Goal: Task Accomplishment & Management: Manage account settings

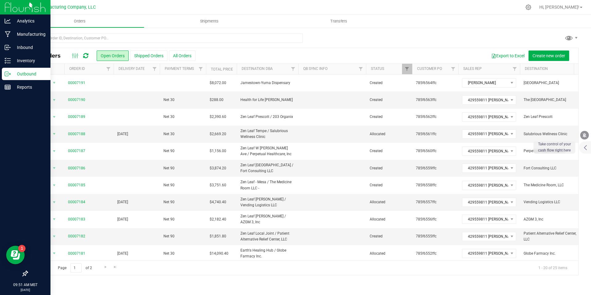
scroll to position [17, 0]
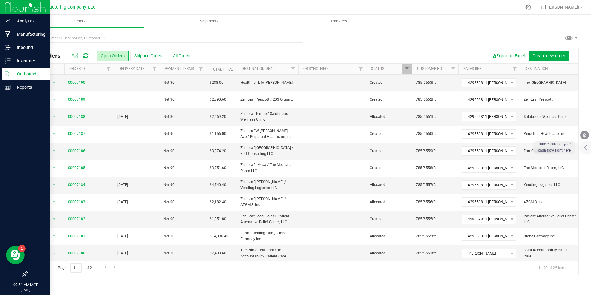
click at [14, 75] on p "Outbound" at bounding box center [29, 73] width 37 height 7
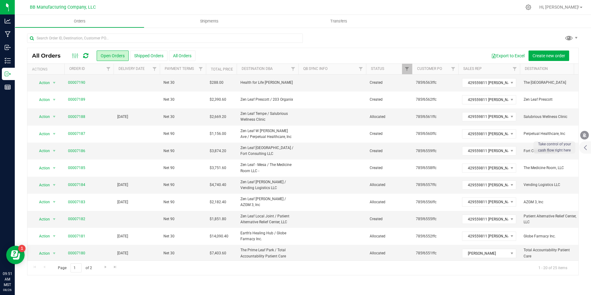
click at [88, 59] on div at bounding box center [80, 55] width 21 height 7
click at [88, 58] on icon at bounding box center [85, 56] width 5 height 6
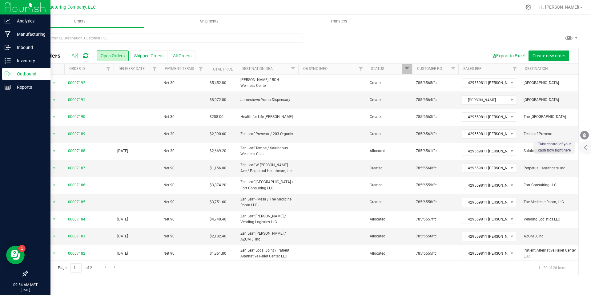
click at [9, 77] on icon at bounding box center [8, 74] width 6 height 6
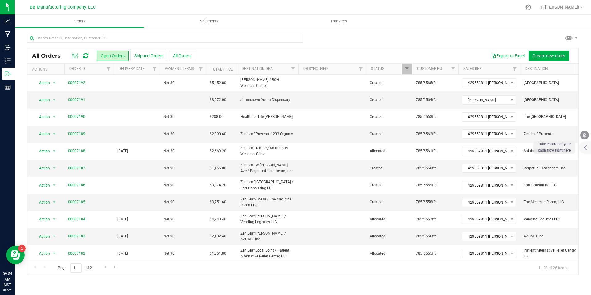
click at [86, 57] on icon at bounding box center [85, 56] width 5 height 6
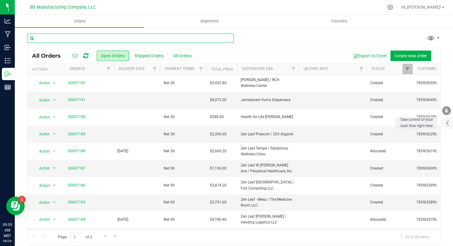
click at [85, 37] on input "text" at bounding box center [130, 38] width 207 height 9
type input "prescott"
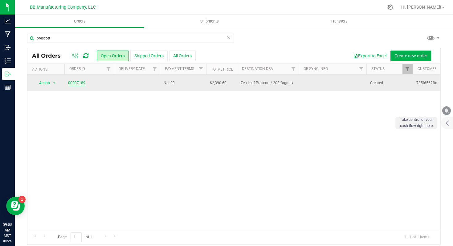
click at [75, 82] on link "00007189" at bounding box center [76, 83] width 17 height 6
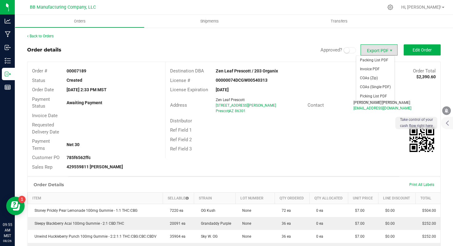
click at [309, 86] on div "License Expiration [DATE]" at bounding box center [302, 90] width 275 height 10
click at [40, 36] on link "Back to Orders" at bounding box center [40, 36] width 26 height 4
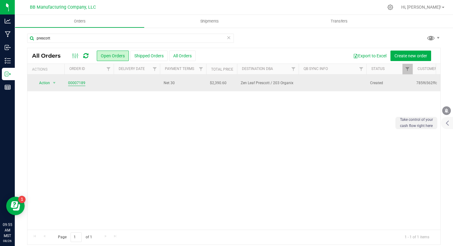
click at [74, 80] on link "00007189" at bounding box center [76, 83] width 17 height 6
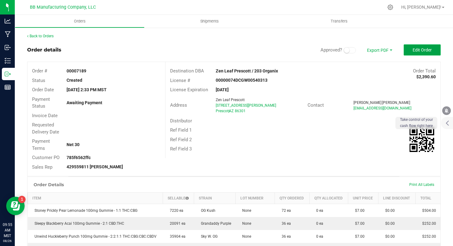
click at [424, 54] on button "Edit Order" at bounding box center [421, 49] width 37 height 11
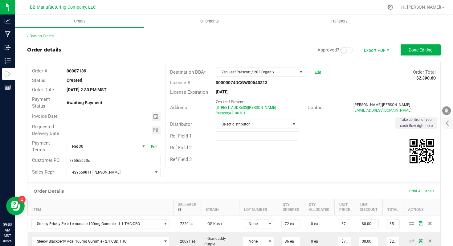
click at [339, 52] on span at bounding box center [348, 50] width 18 height 4
click at [341, 52] on small at bounding box center [344, 50] width 6 height 6
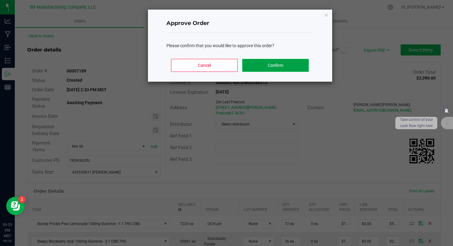
click at [293, 68] on button "Confirm" at bounding box center [275, 65] width 66 height 13
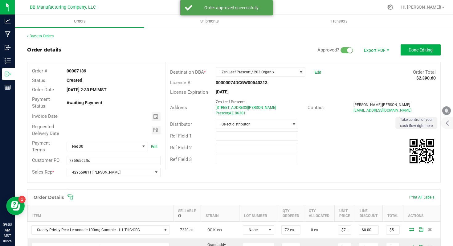
click at [148, 110] on div "Payment Status Awaiting Payment" at bounding box center [96, 103] width 138 height 16
click at [151, 112] on span "Toggle calendar" at bounding box center [155, 116] width 9 height 9
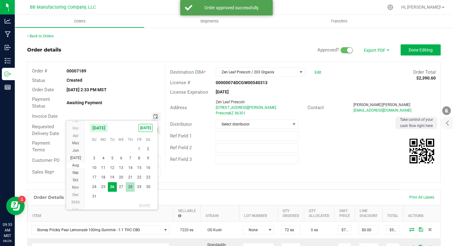
click at [129, 187] on span "28" at bounding box center [130, 187] width 9 height 10
type input "[DATE]"
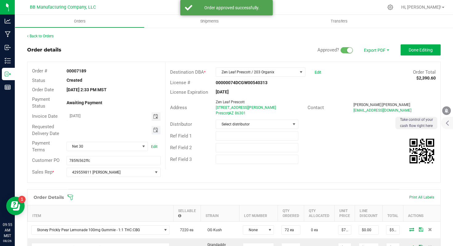
click at [153, 128] on span "Toggle calendar" at bounding box center [155, 129] width 5 height 5
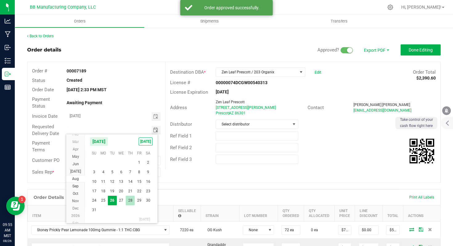
click at [129, 199] on span "28" at bounding box center [130, 201] width 9 height 10
type input "[DATE]"
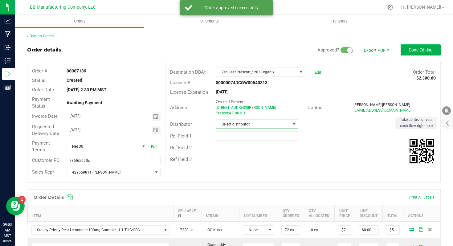
click at [242, 125] on span "Select distributor" at bounding box center [253, 124] width 74 height 9
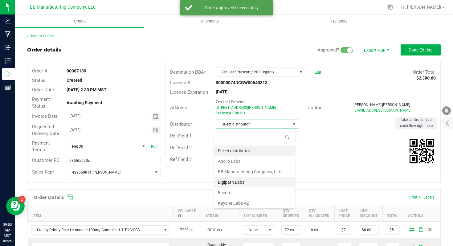
scroll to position [9, 81]
click at [265, 173] on li "BB Manufacturing Company, LLC" at bounding box center [254, 171] width 81 height 10
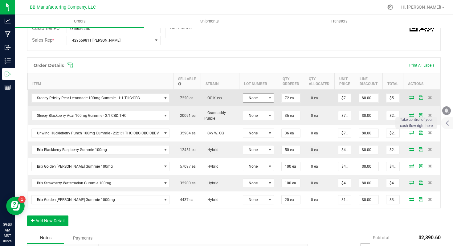
scroll to position [133, 0]
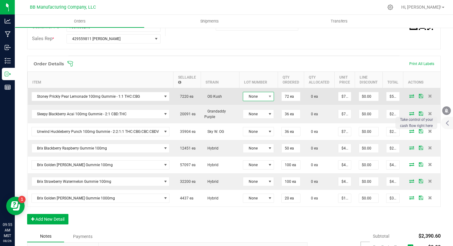
click at [247, 97] on span "None" at bounding box center [254, 96] width 23 height 9
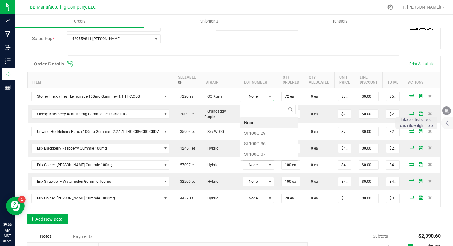
scroll to position [9, 31]
click at [268, 135] on li "ST100G-29" at bounding box center [269, 133] width 58 height 10
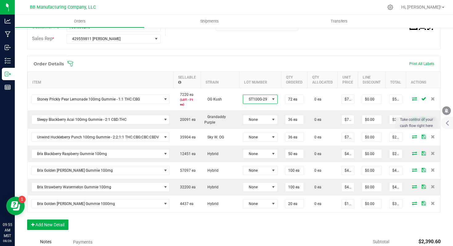
click at [257, 97] on span "ST100G-29" at bounding box center [256, 99] width 26 height 9
click at [263, 149] on li "ST100G-36" at bounding box center [269, 146] width 58 height 10
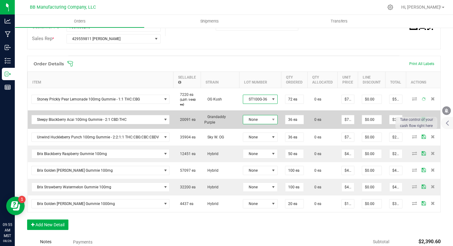
click at [261, 123] on td "None" at bounding box center [260, 119] width 42 height 18
click at [262, 120] on span "None" at bounding box center [256, 119] width 26 height 9
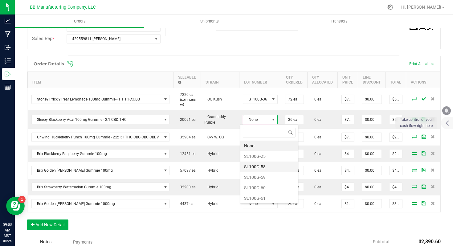
click at [267, 165] on li "SL100G-58" at bounding box center [269, 166] width 58 height 10
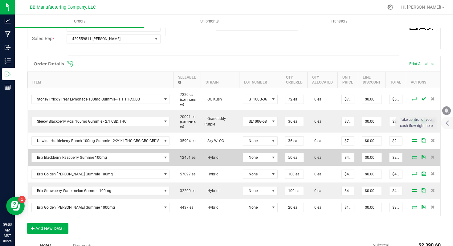
click at [257, 147] on td "None" at bounding box center [260, 140] width 42 height 17
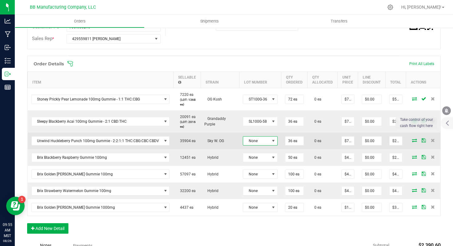
click at [258, 140] on span "None" at bounding box center [256, 140] width 26 height 9
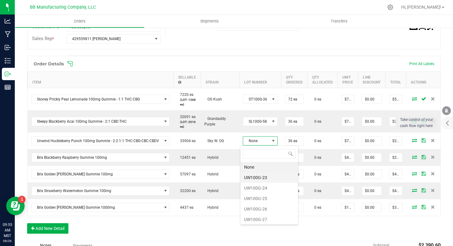
click at [267, 177] on li "UW100G-23" at bounding box center [269, 177] width 58 height 10
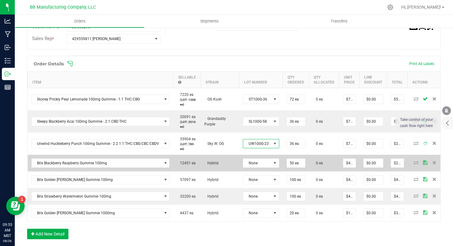
scroll to position [145, 0]
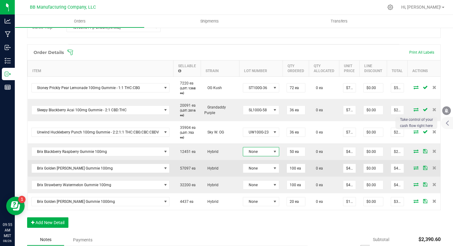
click at [263, 155] on span "None" at bounding box center [257, 151] width 28 height 9
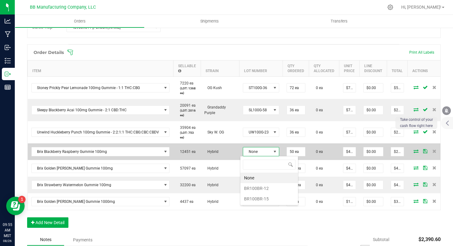
scroll to position [9, 36]
click at [263, 151] on span "None" at bounding box center [257, 151] width 28 height 9
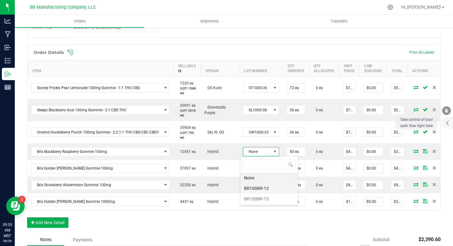
click at [265, 187] on li "BR100BR-12" at bounding box center [269, 188] width 58 height 10
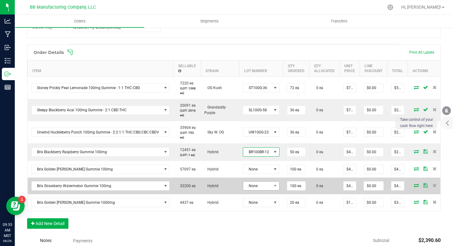
scroll to position [155, 0]
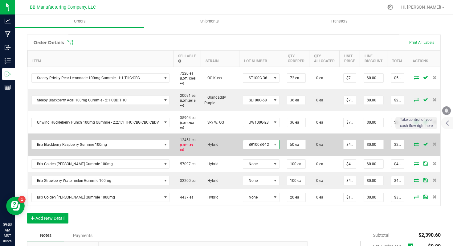
click at [258, 140] on span "BR100BR-12" at bounding box center [261, 144] width 37 height 9
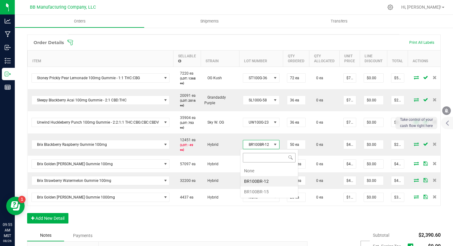
scroll to position [9, 37]
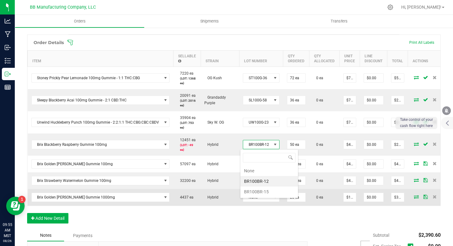
click at [264, 192] on li "BR100BR-15" at bounding box center [269, 191] width 58 height 10
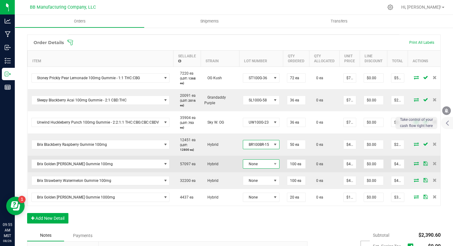
click at [257, 166] on span "None" at bounding box center [257, 164] width 28 height 9
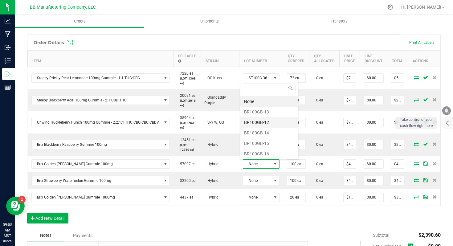
click at [269, 127] on li "BR100GB-12" at bounding box center [269, 122] width 58 height 10
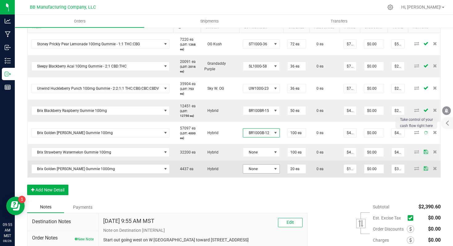
scroll to position [191, 0]
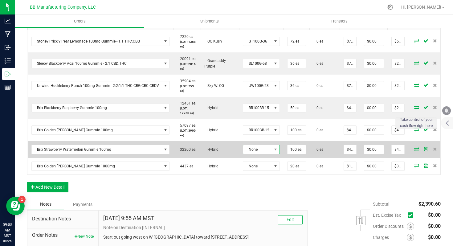
click at [262, 145] on span "None" at bounding box center [257, 149] width 29 height 9
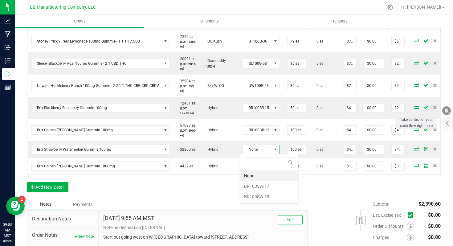
click at [263, 188] on li "BR100SW-17" at bounding box center [269, 186] width 58 height 10
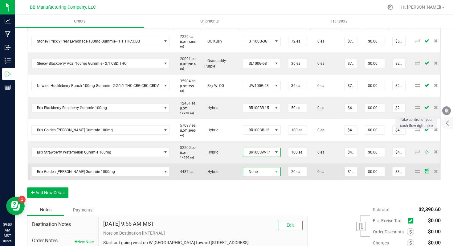
click at [260, 169] on span "None" at bounding box center [258, 171] width 30 height 9
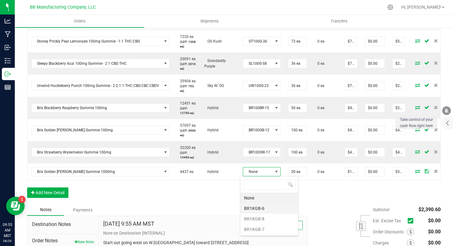
click at [265, 205] on li "BR1KGB-6" at bounding box center [269, 208] width 58 height 10
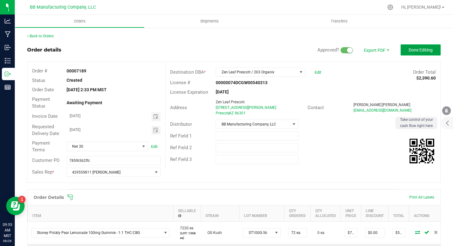
click at [412, 50] on span "Done Editing" at bounding box center [420, 49] width 24 height 5
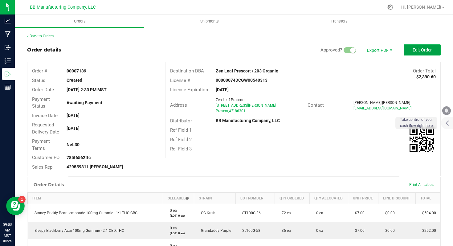
click at [418, 50] on span "Edit Order" at bounding box center [421, 49] width 19 height 5
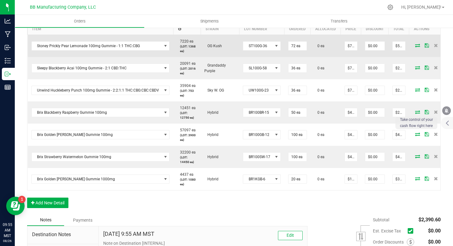
click at [415, 46] on icon at bounding box center [417, 45] width 5 height 4
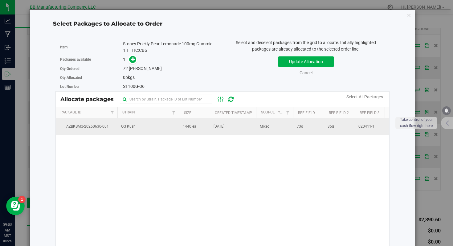
click at [162, 129] on td "OG Kush" at bounding box center [148, 126] width 62 height 17
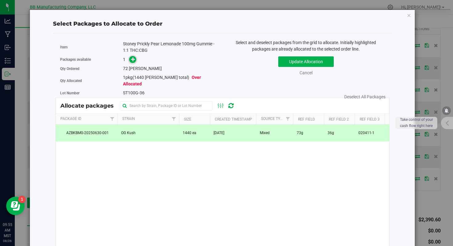
click at [132, 57] on icon at bounding box center [133, 59] width 4 height 4
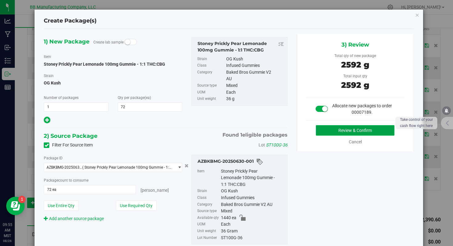
click at [328, 134] on button "Review & Confirm" at bounding box center [355, 130] width 78 height 10
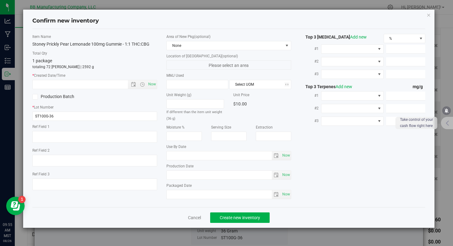
type textarea "73g"
type textarea "36g"
type textarea "020411-1"
type input "100.0000"
type input "[DATE]"
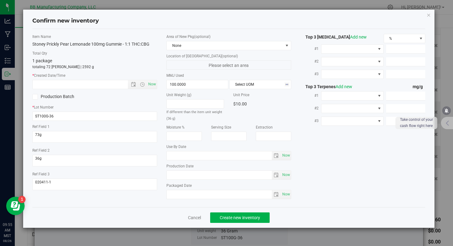
type input "[DATE]"
click at [188, 179] on span "[DATE] Now" at bounding box center [228, 174] width 125 height 9
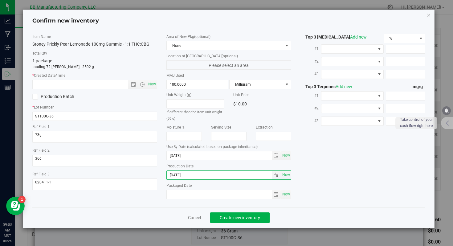
click at [187, 179] on input "[DATE]" at bounding box center [219, 175] width 105 height 9
click at [109, 88] on span "Now" at bounding box center [94, 84] width 125 height 9
click at [111, 84] on input "text" at bounding box center [86, 84] width 106 height 9
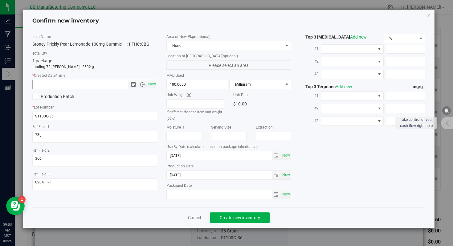
paste input "[DATE]"
type input "[DATE] 9:55 AM"
click at [225, 211] on div "Cancel Create new inventory" at bounding box center [228, 217] width 393 height 21
click at [238, 221] on button "Create new inventory" at bounding box center [239, 217] width 59 height 10
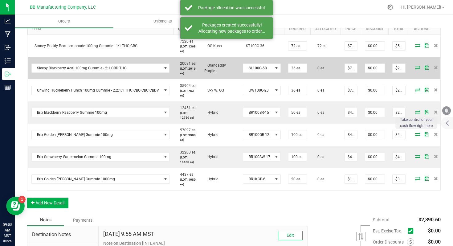
click at [413, 64] on td at bounding box center [427, 68] width 37 height 22
click at [413, 68] on span at bounding box center [417, 68] width 9 height 4
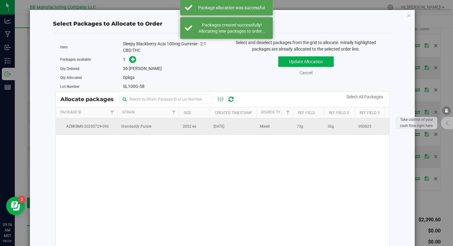
click at [149, 130] on td "Grandaddy Purple" at bounding box center [148, 126] width 62 height 17
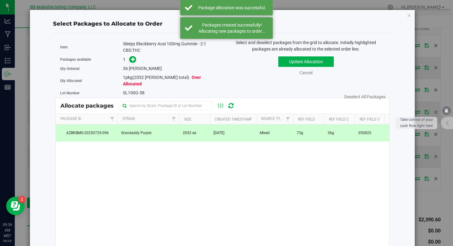
click at [135, 62] on span at bounding box center [131, 60] width 10 height 8
click at [132, 61] on icon at bounding box center [133, 59] width 4 height 4
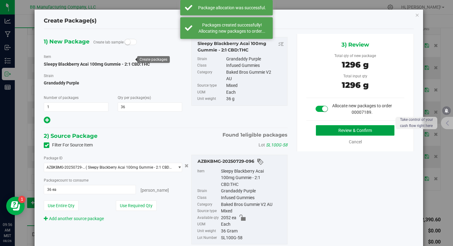
click at [325, 128] on button "Review & Confirm" at bounding box center [355, 130] width 78 height 10
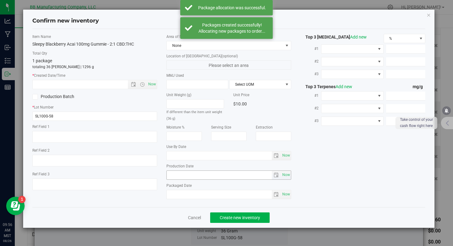
type textarea "73g"
type textarea "36g"
type textarea "050825"
type input "100.0000"
type input "[DATE]"
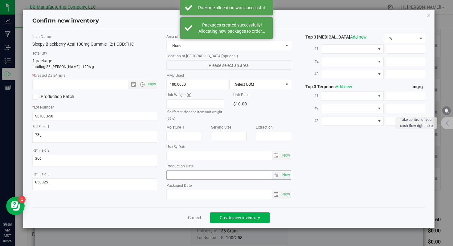
type input "[DATE]"
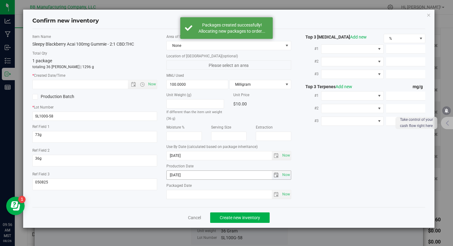
click at [178, 179] on div "Unit Weight (g) If different than the item unit weight (36 g) Unit Price $10.00…" at bounding box center [228, 145] width 125 height 107
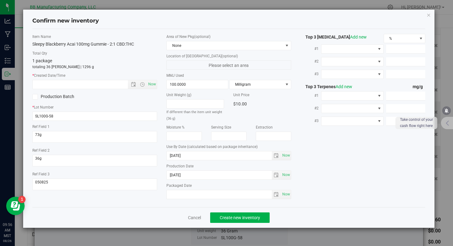
click at [178, 179] on div "Unit Weight (g) If different than the item unit weight (36 g) Unit Price $10.00…" at bounding box center [228, 145] width 125 height 107
click at [178, 176] on input "[DATE]" at bounding box center [219, 175] width 105 height 9
click at [111, 86] on input "text" at bounding box center [86, 84] width 106 height 9
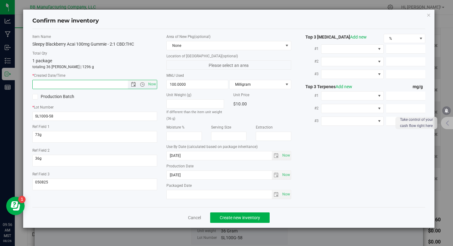
paste input "[DATE]"
type input "[DATE] 9:56 AM"
click at [229, 222] on button "Create new inventory" at bounding box center [239, 217] width 59 height 10
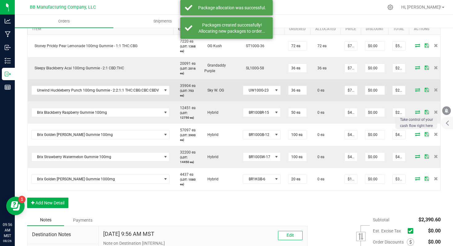
click at [415, 90] on icon at bounding box center [417, 90] width 5 height 4
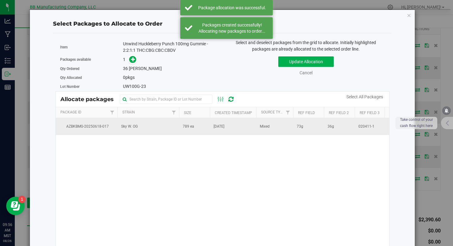
click at [155, 125] on td "Sky W. OG" at bounding box center [148, 126] width 62 height 17
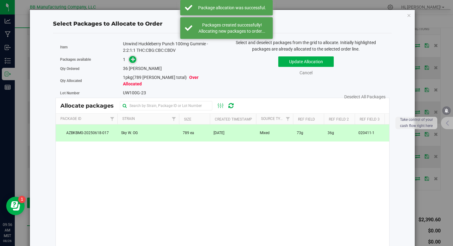
click at [135, 60] on span at bounding box center [132, 59] width 7 height 7
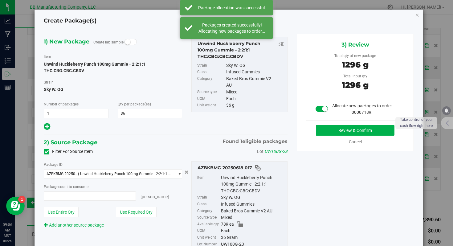
type input "36 ea"
click at [341, 128] on button "Review & Confirm" at bounding box center [355, 130] width 78 height 10
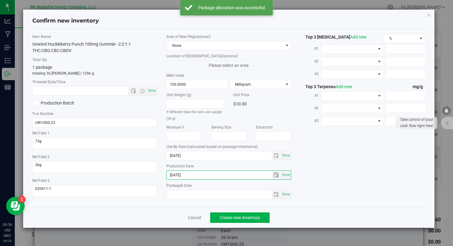
click at [184, 177] on input "[DATE]" at bounding box center [219, 175] width 105 height 9
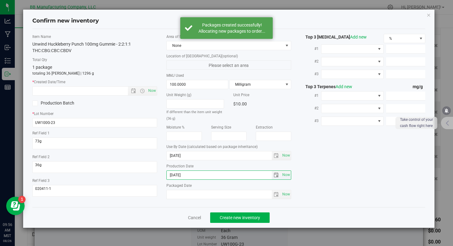
click at [184, 177] on input "[DATE]" at bounding box center [219, 175] width 105 height 9
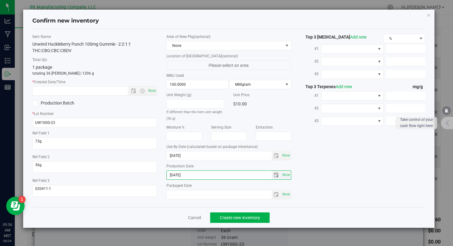
click at [184, 177] on input "[DATE]" at bounding box center [219, 175] width 105 height 9
click at [108, 92] on input "text" at bounding box center [86, 91] width 106 height 9
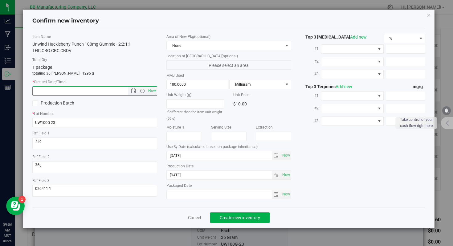
paste input "[DATE]"
type input "[DATE] 9:56 AM"
click at [245, 215] on span "Create new inventory" at bounding box center [240, 217] width 40 height 5
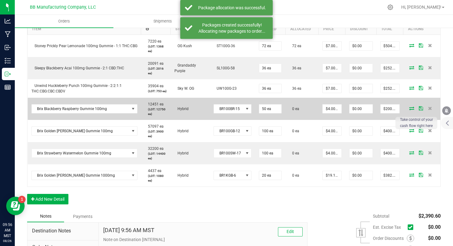
click at [409, 110] on icon at bounding box center [411, 108] width 5 height 4
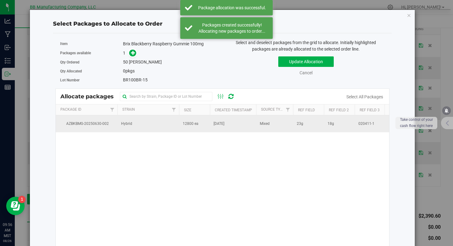
click at [125, 127] on td "Hybrid" at bounding box center [148, 123] width 62 height 17
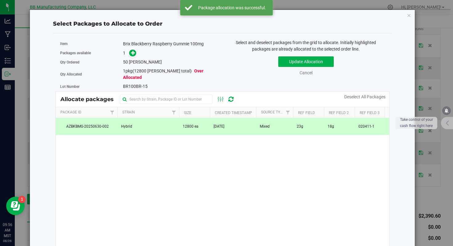
click at [142, 55] on div "1" at bounding box center [170, 53] width 95 height 7
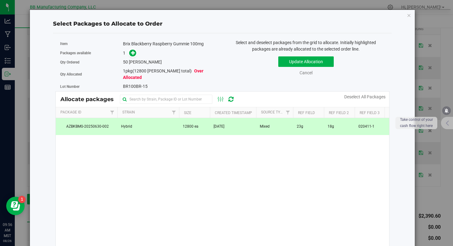
click at [126, 56] on span at bounding box center [131, 53] width 10 height 7
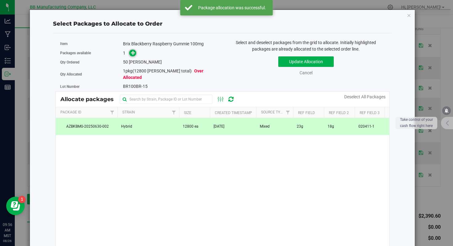
click at [133, 55] on icon at bounding box center [133, 52] width 4 height 4
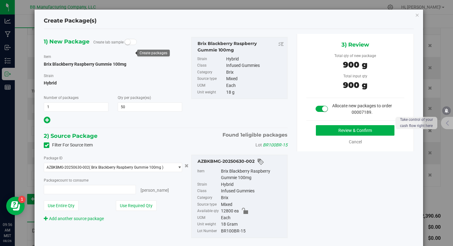
type input "50 ea"
click at [344, 137] on div "Review & Confirm Cancel" at bounding box center [355, 135] width 98 height 20
click at [343, 135] on div "Review & Confirm Cancel" at bounding box center [355, 135] width 98 height 20
click at [318, 133] on button "Review & Confirm" at bounding box center [355, 130] width 78 height 10
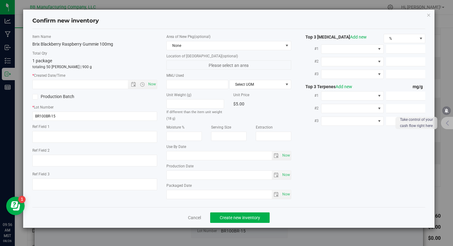
type textarea "23g"
type textarea "18g"
type textarea "020411-1"
type input "100.0000"
type input "[DATE]"
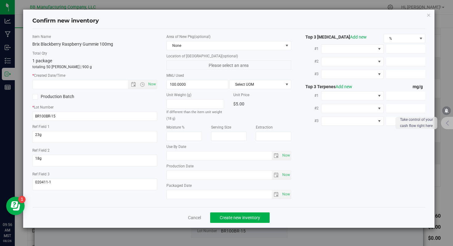
type input "[DATE]"
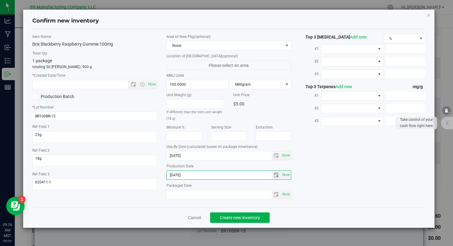
click at [168, 176] on input "[DATE]" at bounding box center [219, 175] width 105 height 9
click at [115, 86] on input "text" at bounding box center [86, 84] width 106 height 9
paste input "[DATE]"
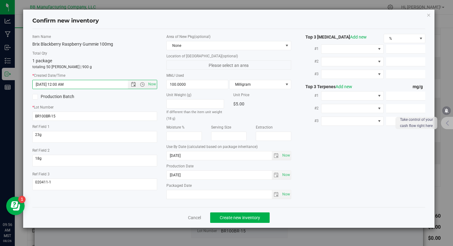
type input "[DATE] 9:56 AM"
click at [232, 225] on div "Cancel Create new inventory" at bounding box center [228, 217] width 393 height 21
click at [233, 221] on button "Create new inventory" at bounding box center [239, 217] width 59 height 10
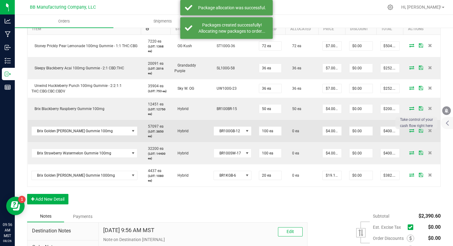
click at [409, 132] on icon at bounding box center [411, 130] width 5 height 4
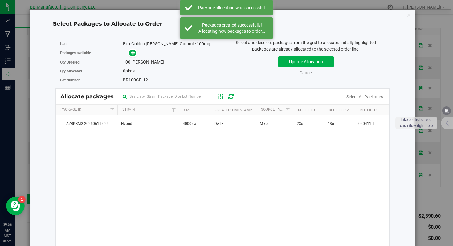
drag, startPoint x: 167, startPoint y: 131, endPoint x: 142, endPoint y: 110, distance: 31.7
click at [166, 130] on td "Hybrid" at bounding box center [148, 123] width 62 height 17
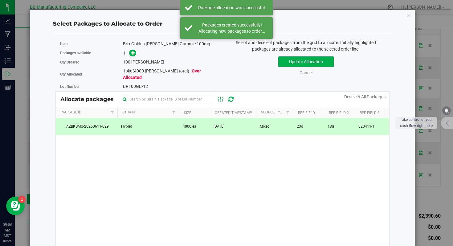
click at [127, 54] on span at bounding box center [131, 53] width 10 height 7
click at [131, 54] on icon at bounding box center [133, 52] width 4 height 4
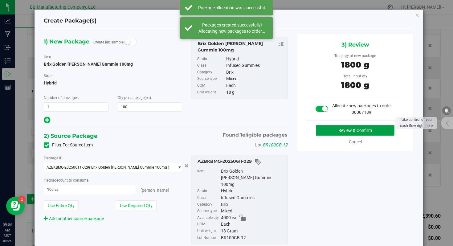
click at [330, 128] on button "Review & Confirm" at bounding box center [355, 130] width 78 height 10
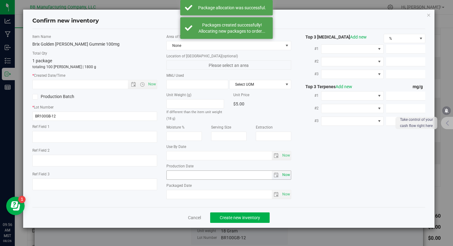
type textarea "23g"
type textarea "18g"
type textarea "020411-1"
type input "100.0000"
type input "[DATE]"
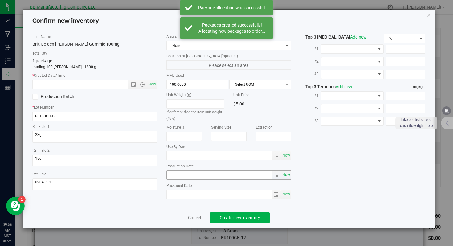
type input "[DATE]"
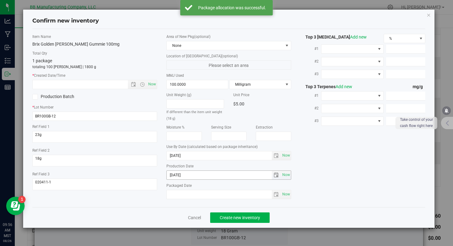
click at [170, 178] on input "[DATE]" at bounding box center [219, 175] width 105 height 9
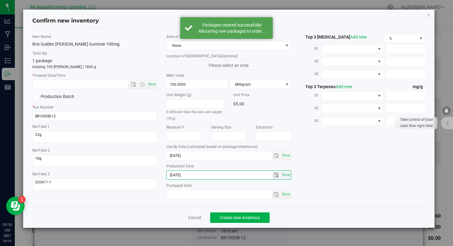
click at [170, 178] on input "[DATE]" at bounding box center [219, 175] width 105 height 9
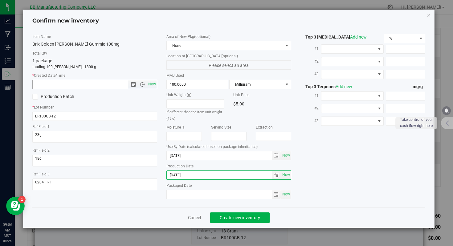
click at [108, 80] on input "text" at bounding box center [86, 84] width 106 height 9
paste input "[DATE]"
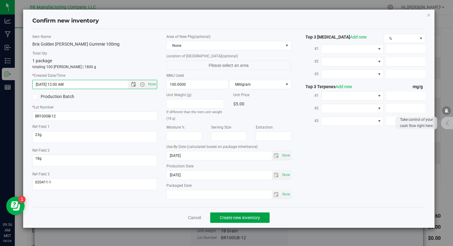
type input "[DATE] 9:56 AM"
click at [248, 218] on span "Create new inventory" at bounding box center [240, 217] width 40 height 5
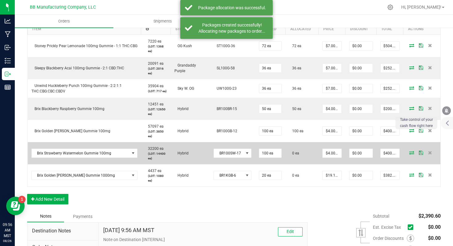
click at [409, 154] on icon at bounding box center [411, 153] width 5 height 4
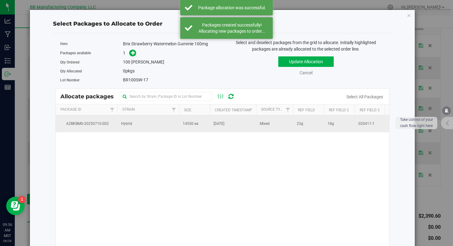
click at [126, 129] on td "Hybrid" at bounding box center [148, 123] width 62 height 17
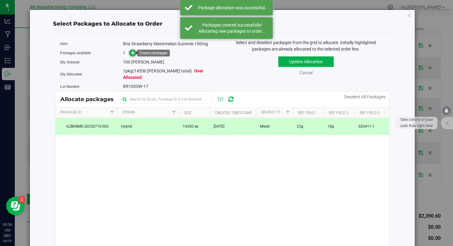
click at [133, 54] on icon at bounding box center [133, 52] width 4 height 4
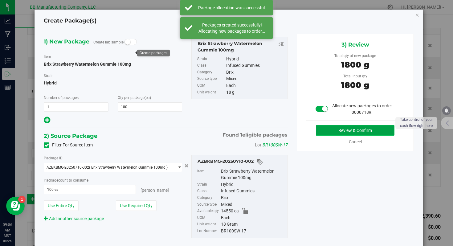
click at [341, 130] on button "Review & Confirm" at bounding box center [355, 130] width 78 height 10
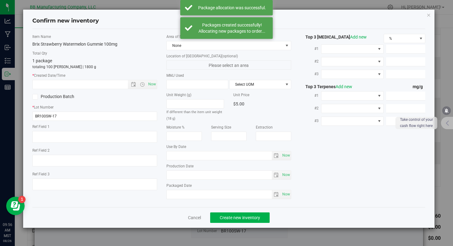
type textarea "23g"
type textarea "18g"
type textarea "020411-1"
type input "100.0000"
type input "[DATE]"
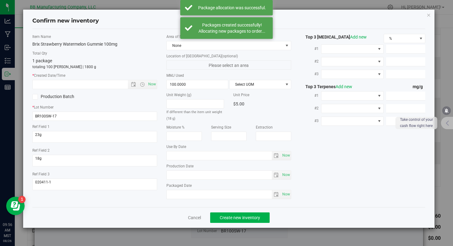
type input "[DATE]"
click at [173, 173] on input "[DATE]" at bounding box center [219, 175] width 105 height 9
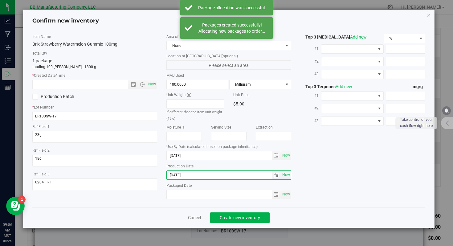
click at [173, 173] on input "[DATE]" at bounding box center [219, 175] width 105 height 9
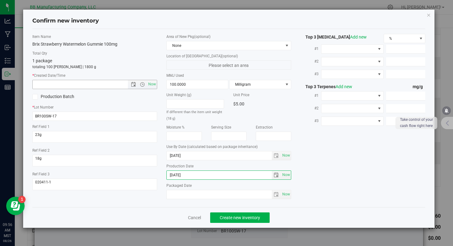
click at [107, 85] on input "text" at bounding box center [86, 84] width 106 height 9
paste input "[DATE]"
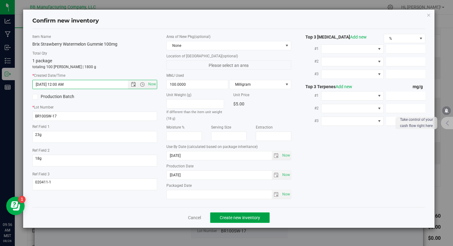
type input "[DATE] 9:56 AM"
click at [247, 220] on button "Create new inventory" at bounding box center [239, 217] width 59 height 10
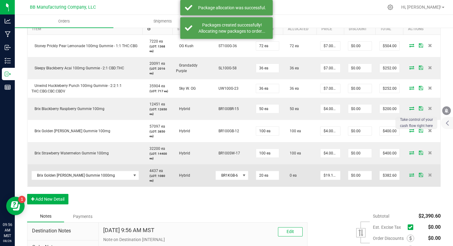
click at [409, 174] on icon at bounding box center [411, 175] width 5 height 4
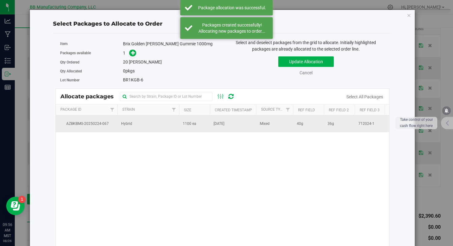
click at [139, 123] on td "Hybrid" at bounding box center [148, 123] width 62 height 17
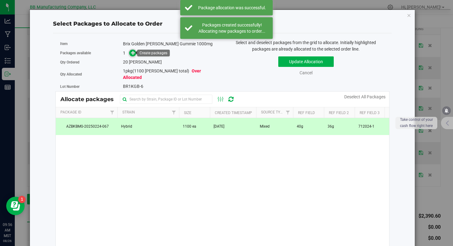
click at [132, 50] on span at bounding box center [132, 53] width 7 height 7
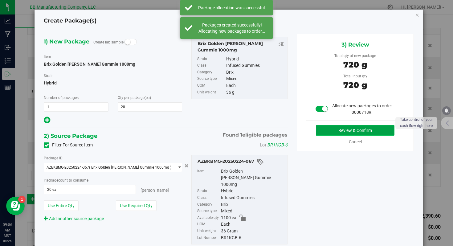
click at [334, 133] on button "Review & Confirm" at bounding box center [355, 130] width 78 height 10
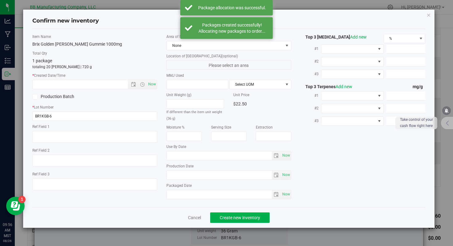
type textarea "40g"
type textarea "36g"
type textarea "712024-1"
type input "1,000.0000"
type input "[DATE]"
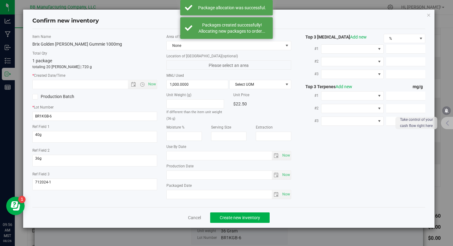
type input "[DATE]"
click at [188, 170] on div "Production Date [DATE] Now" at bounding box center [228, 171] width 125 height 16
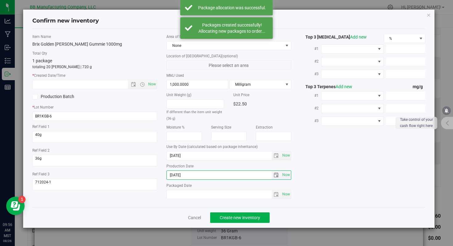
click at [180, 177] on input "[DATE]" at bounding box center [219, 175] width 105 height 9
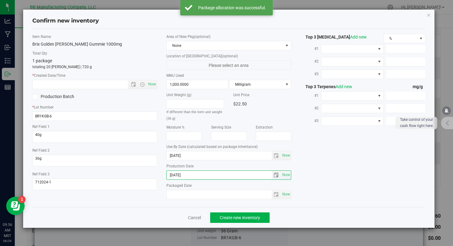
click at [180, 177] on input "[DATE]" at bounding box center [219, 175] width 105 height 9
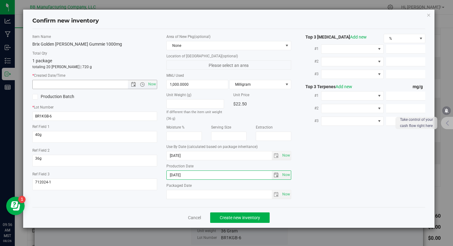
click at [98, 82] on input "text" at bounding box center [86, 84] width 106 height 9
paste input "[DATE]"
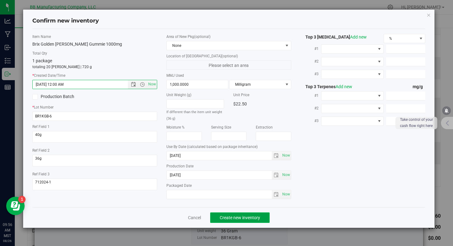
type input "[DATE] 9:56 AM"
click at [226, 214] on button "Create new inventory" at bounding box center [239, 217] width 59 height 10
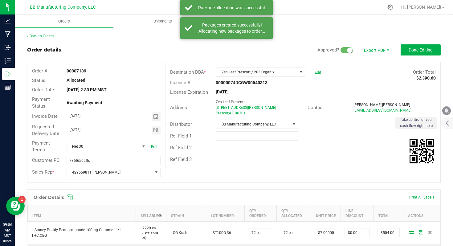
click at [421, 51] on span "Done Editing" at bounding box center [420, 49] width 24 height 5
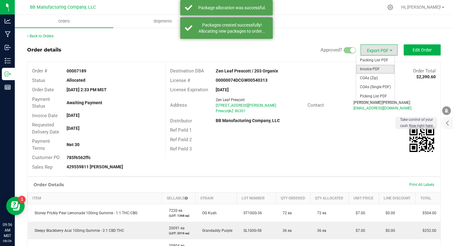
click at [371, 68] on span "Invoice PDF" at bounding box center [375, 69] width 38 height 9
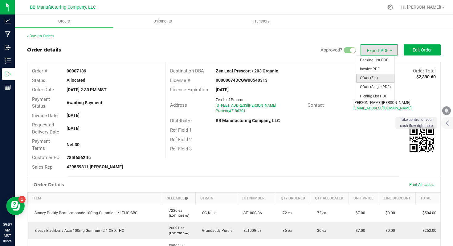
click at [373, 80] on span "COAs (Zip)" at bounding box center [375, 78] width 38 height 9
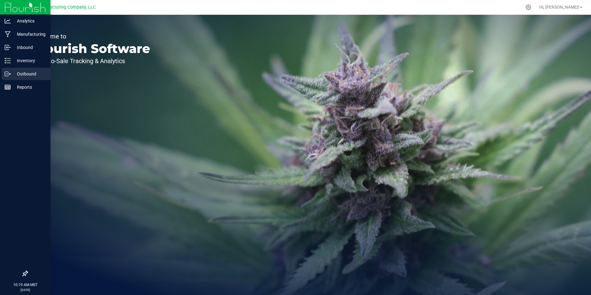
click at [11, 72] on p "Outbound" at bounding box center [29, 73] width 37 height 7
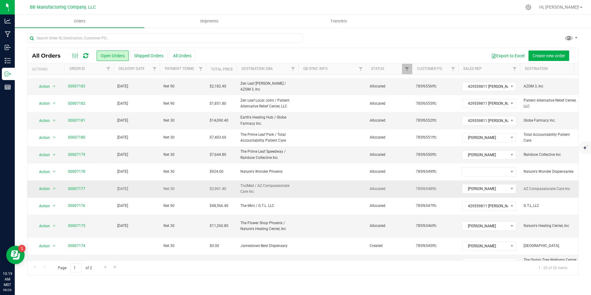
scroll to position [160, 0]
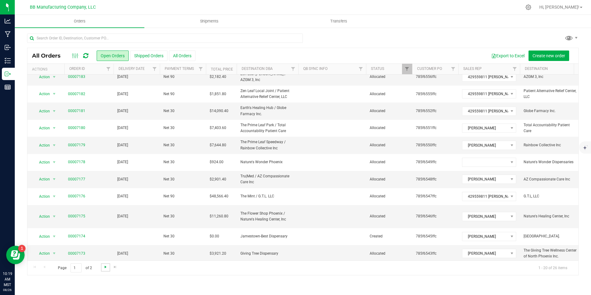
click at [105, 265] on span "Go to the next page" at bounding box center [105, 267] width 5 height 5
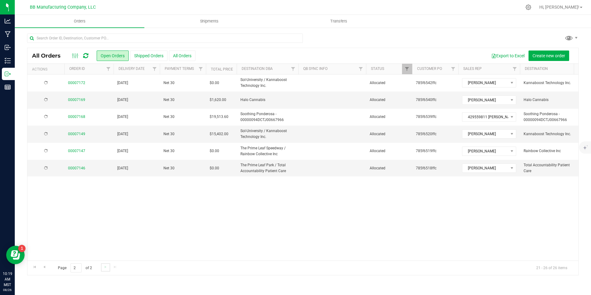
scroll to position [0, 0]
click at [409, 70] on span "Filter" at bounding box center [407, 69] width 5 height 5
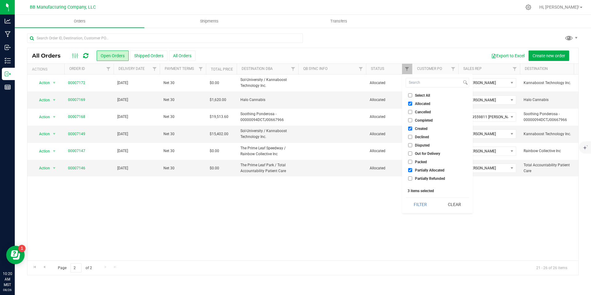
click at [410, 102] on input "Allocated" at bounding box center [410, 104] width 4 height 4
checkbox input "false"
click at [153, 66] on link "Filter" at bounding box center [155, 69] width 10 height 10
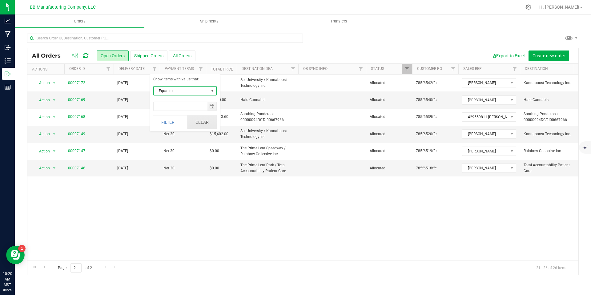
click at [208, 123] on button "Clear" at bounding box center [202, 122] width 30 height 14
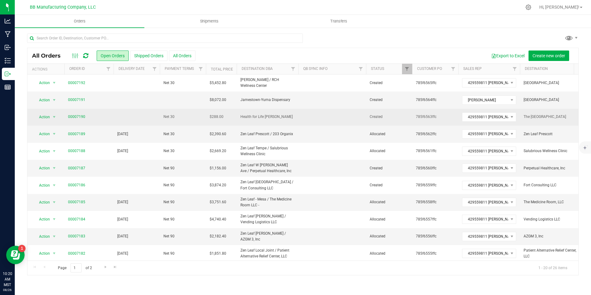
click at [75, 114] on td "00007190" at bounding box center [88, 117] width 49 height 17
click at [85, 117] on span "00007190" at bounding box center [89, 117] width 42 height 6
click at [75, 118] on link "00007190" at bounding box center [76, 117] width 17 height 6
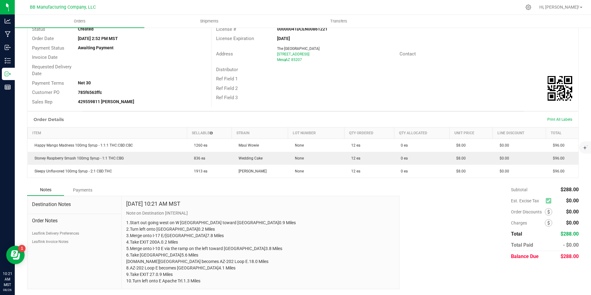
scroll to position [51, 0]
click at [62, 235] on button "Leaflink Delivery Preferences" at bounding box center [55, 233] width 47 height 6
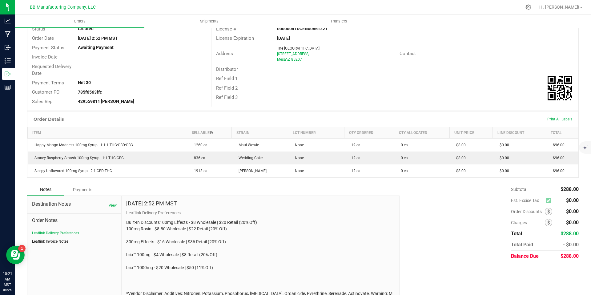
click at [60, 243] on button "Leaflink Invoice Notes" at bounding box center [50, 242] width 36 height 6
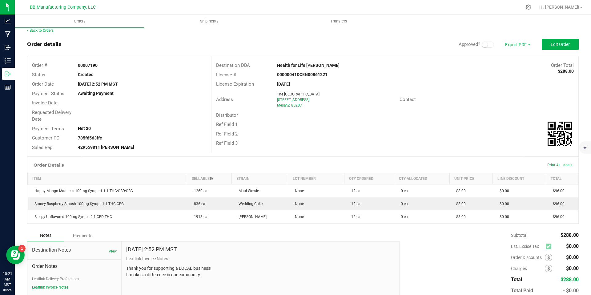
scroll to position [0, 0]
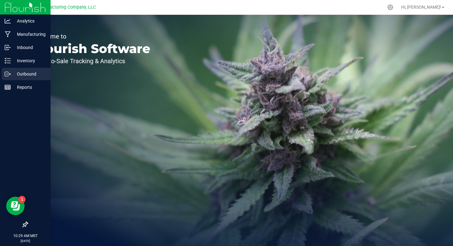
click at [9, 78] on div "Outbound" at bounding box center [26, 74] width 49 height 12
